Goal: Check status

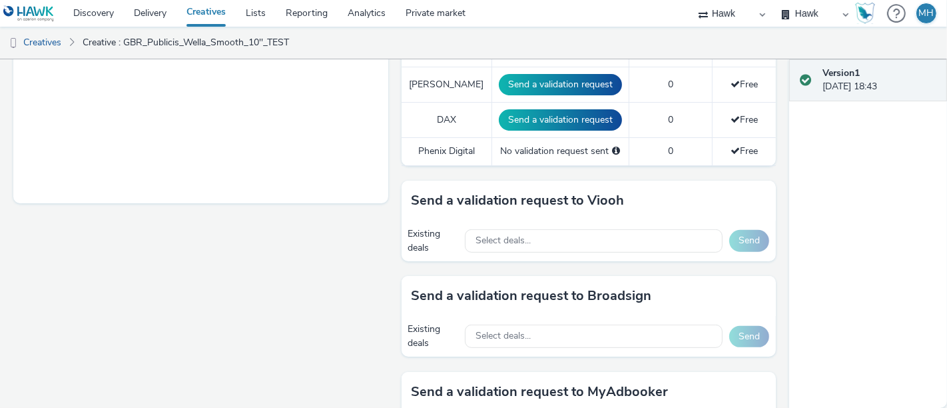
scroll to position [461, 0]
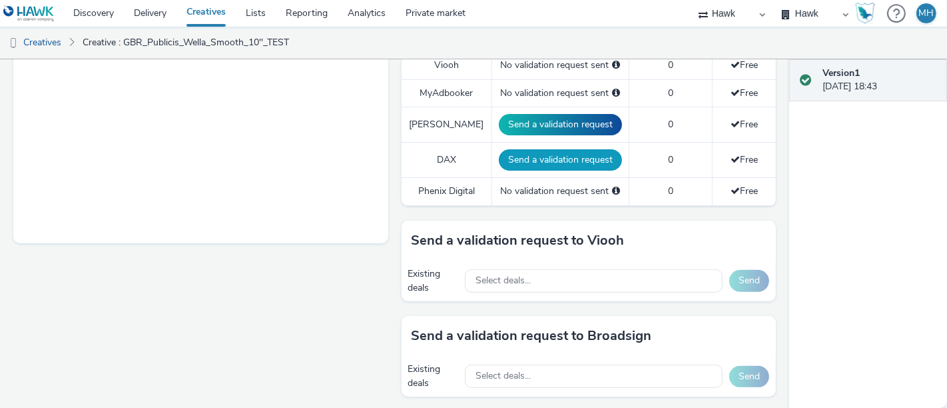
click at [521, 158] on button "Send a validation request" at bounding box center [560, 159] width 123 height 21
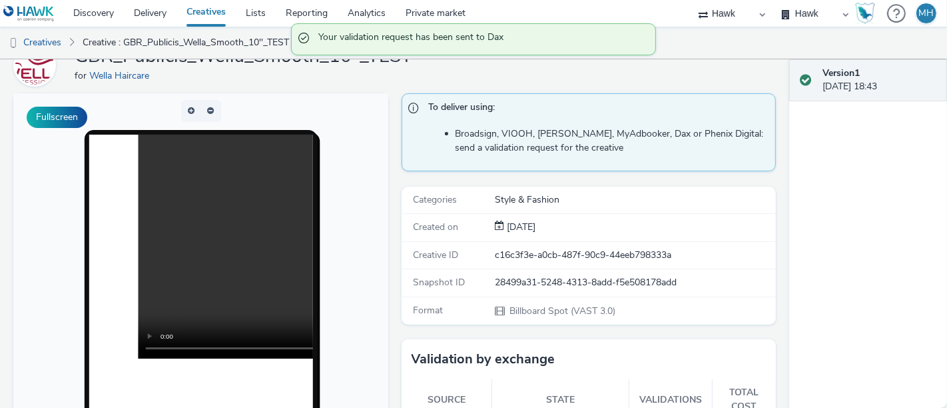
scroll to position [0, 0]
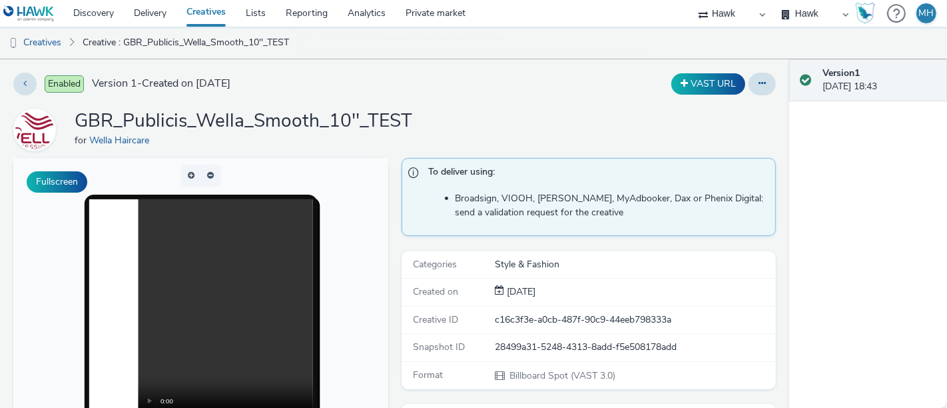
click at [213, 14] on link "Creatives" at bounding box center [205, 13] width 59 height 27
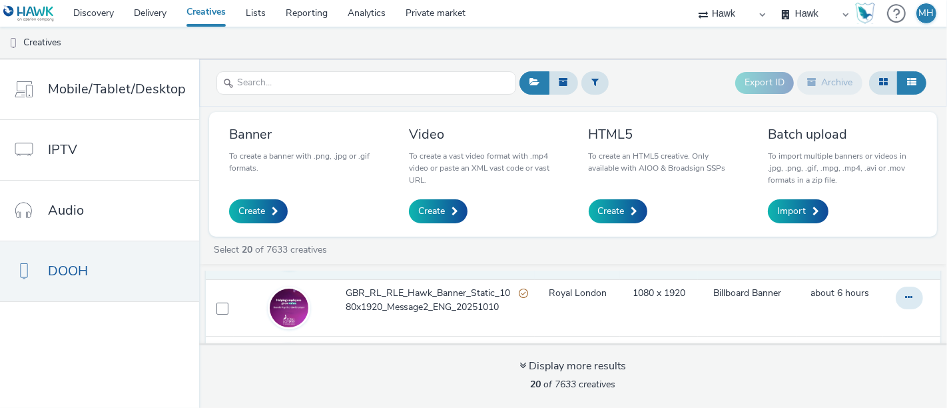
scroll to position [222, 0]
